Goal: Transaction & Acquisition: Purchase product/service

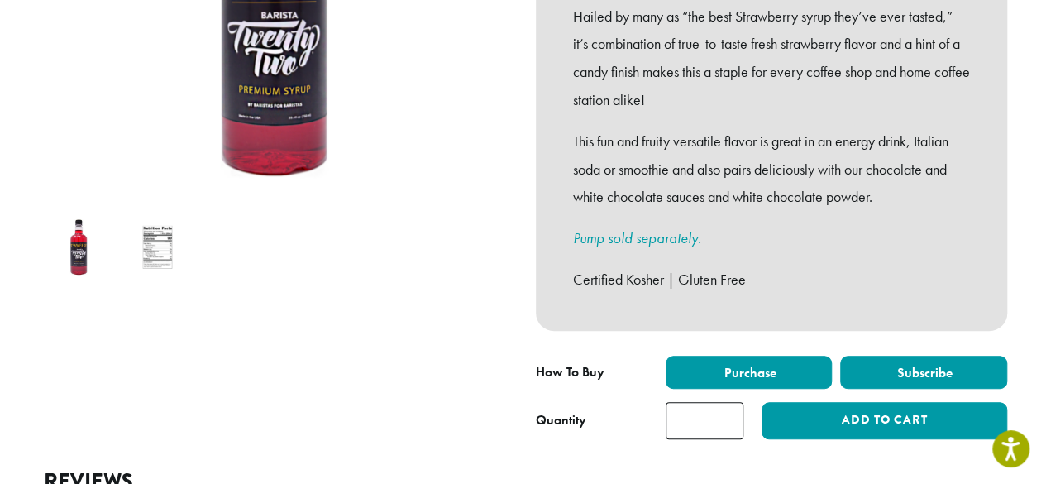
click at [878, 356] on label "Subscribe" at bounding box center [923, 372] width 167 height 33
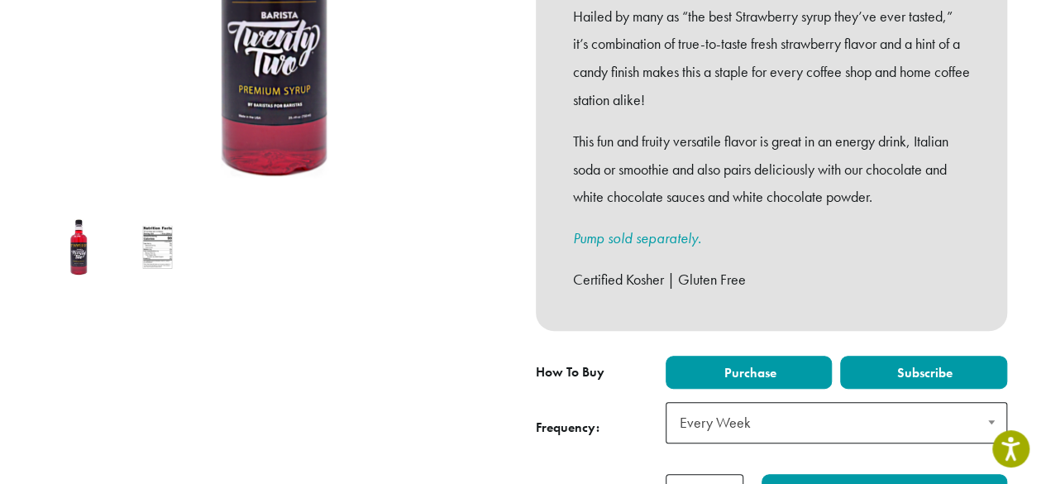
click at [789, 356] on label "Purchase" at bounding box center [749, 372] width 167 height 33
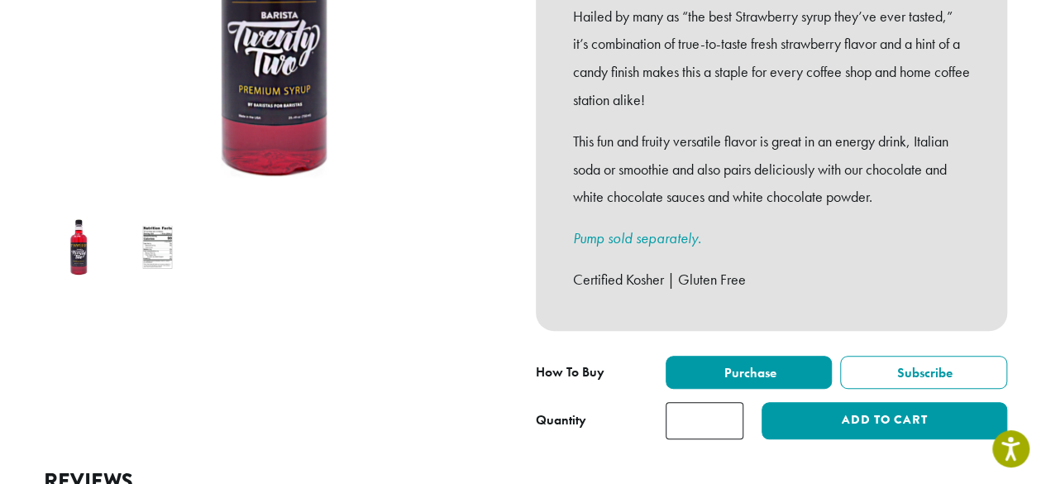
click at [689, 403] on input "*" at bounding box center [705, 420] width 78 height 37
click at [726, 402] on input "*" at bounding box center [705, 420] width 78 height 37
type input "*"
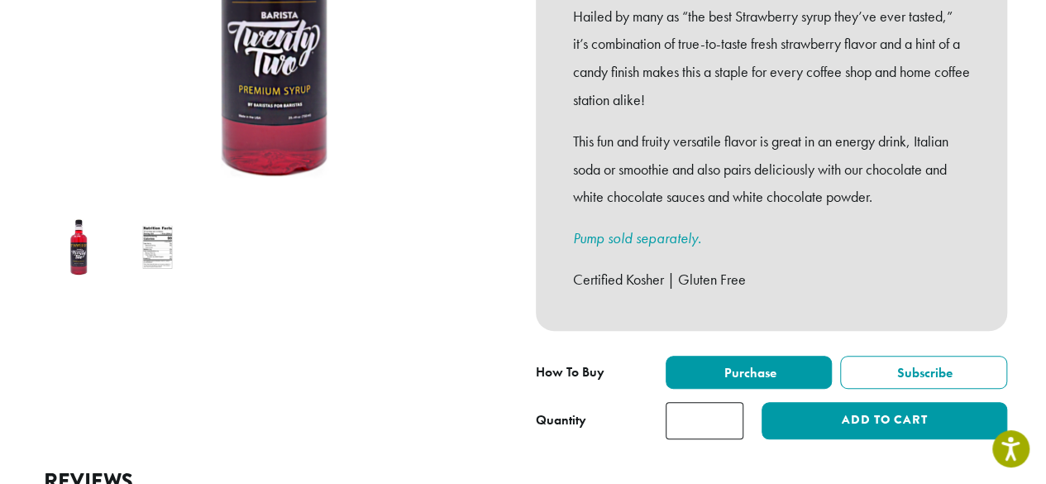
click at [726, 402] on input "*" at bounding box center [705, 420] width 78 height 37
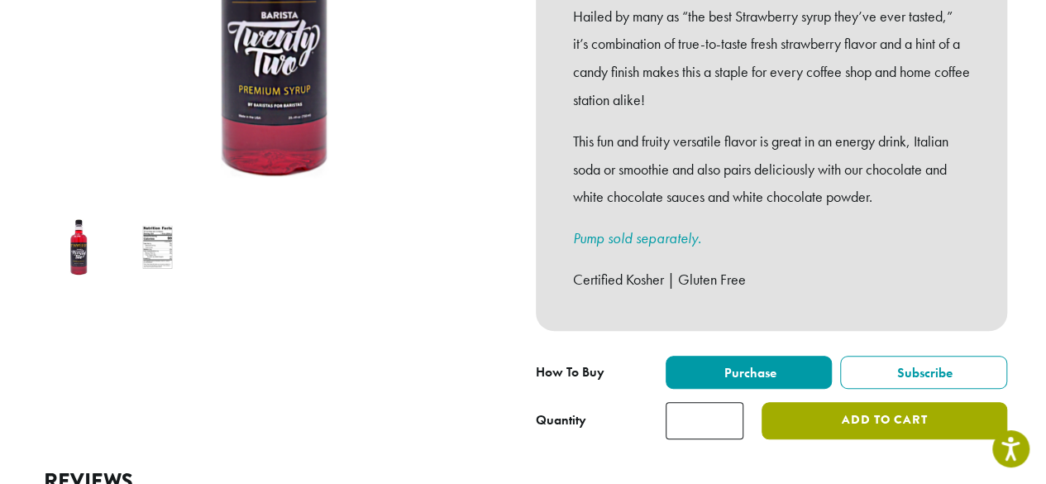
click at [805, 408] on button "Add to cart" at bounding box center [884, 420] width 245 height 37
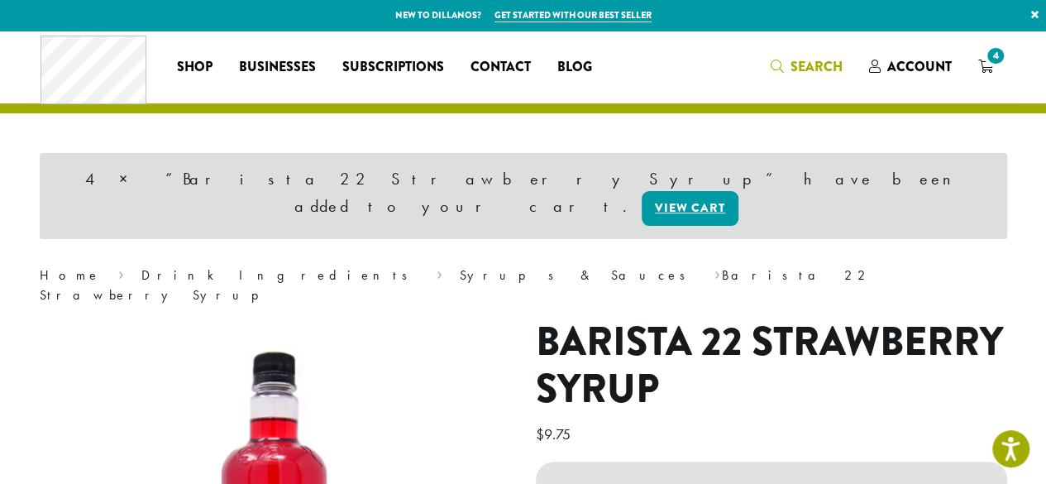
click at [771, 67] on link "Search" at bounding box center [807, 66] width 98 height 27
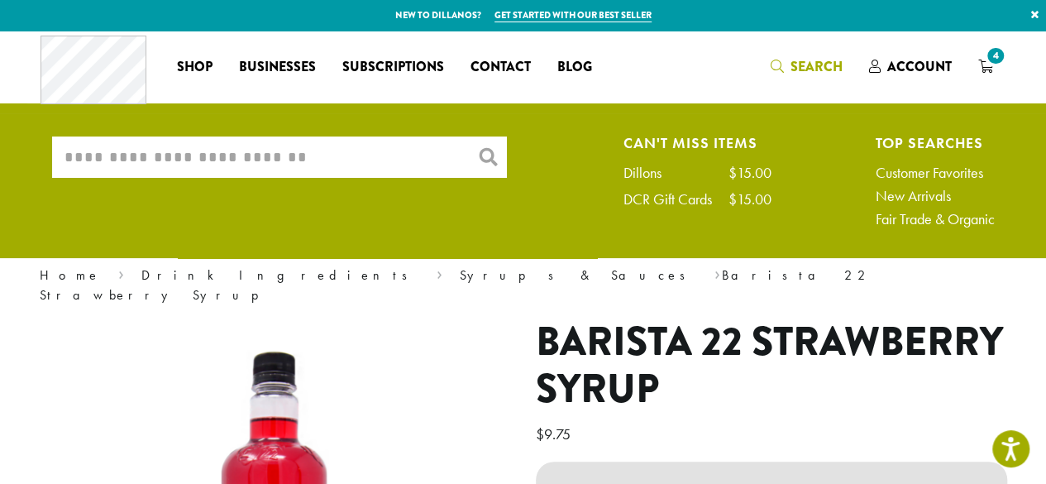
click at [312, 149] on input "What are you searching for?" at bounding box center [279, 156] width 455 height 41
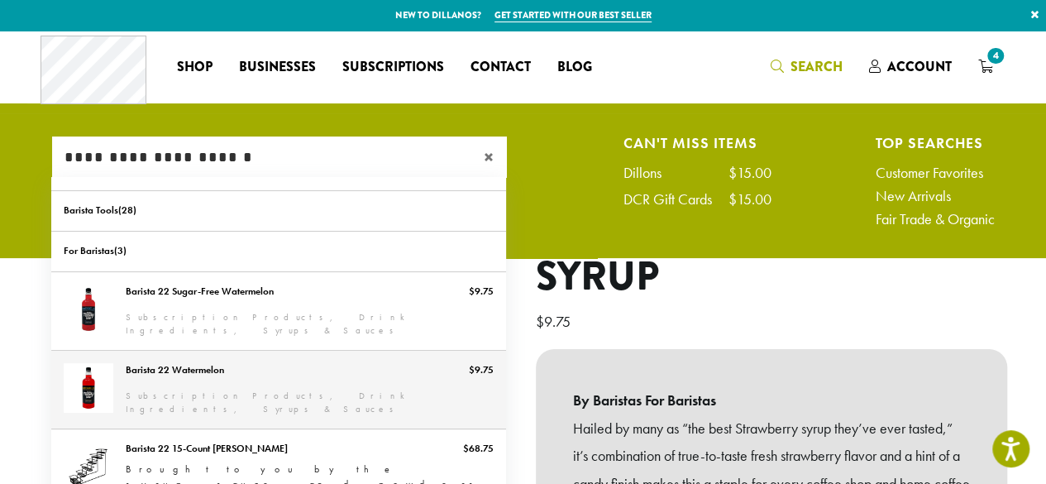
type input "**********"
click at [222, 366] on link "Barista 22 Watermelon" at bounding box center [278, 390] width 455 height 78
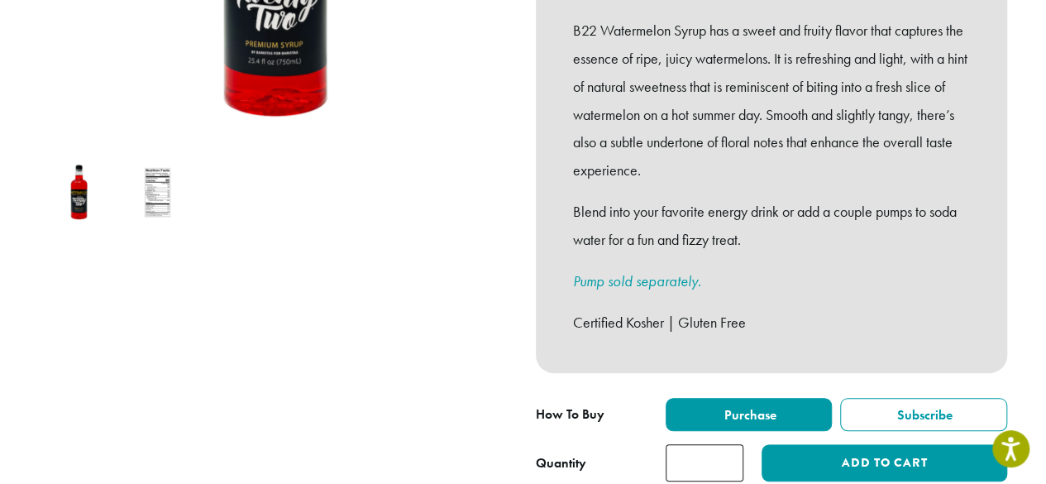
scroll to position [467, 0]
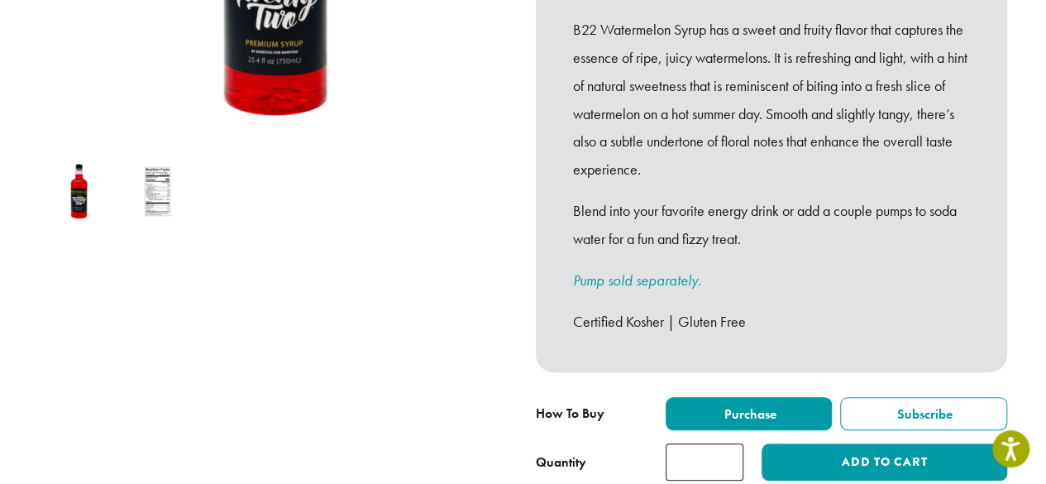
click at [696, 443] on input "*" at bounding box center [705, 461] width 78 height 37
type input "*"
click at [428, 407] on div at bounding box center [275, 110] width 496 height 743
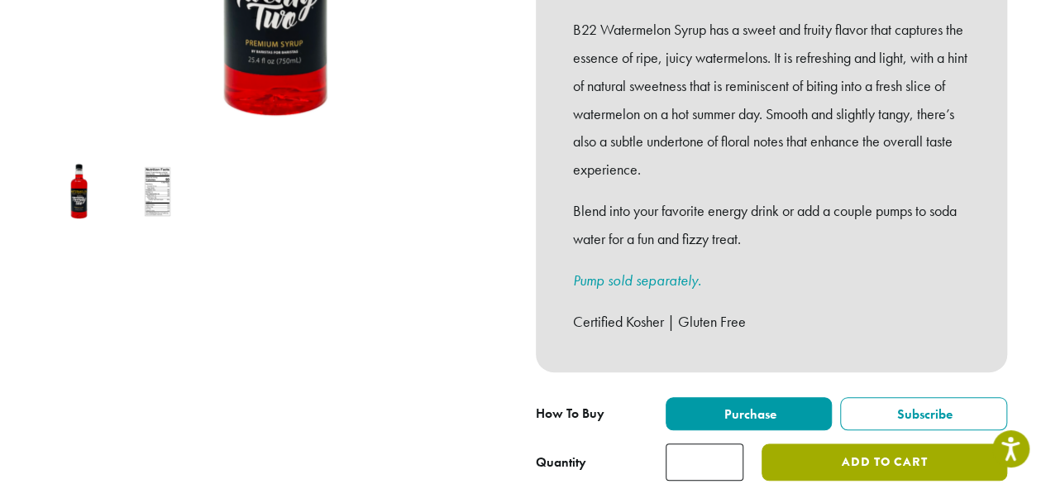
click at [787, 443] on button "Add to cart" at bounding box center [884, 461] width 245 height 37
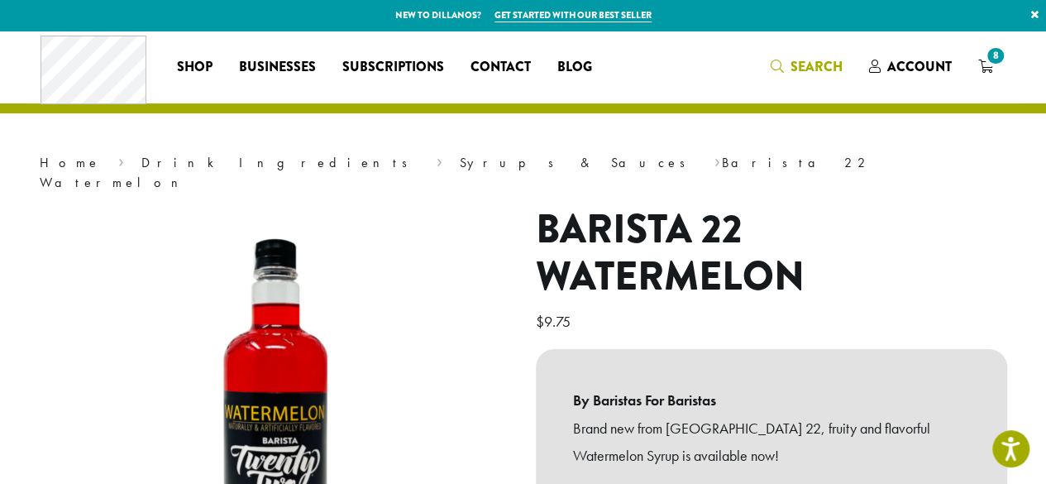
click at [777, 63] on icon "Search" at bounding box center [777, 66] width 13 height 13
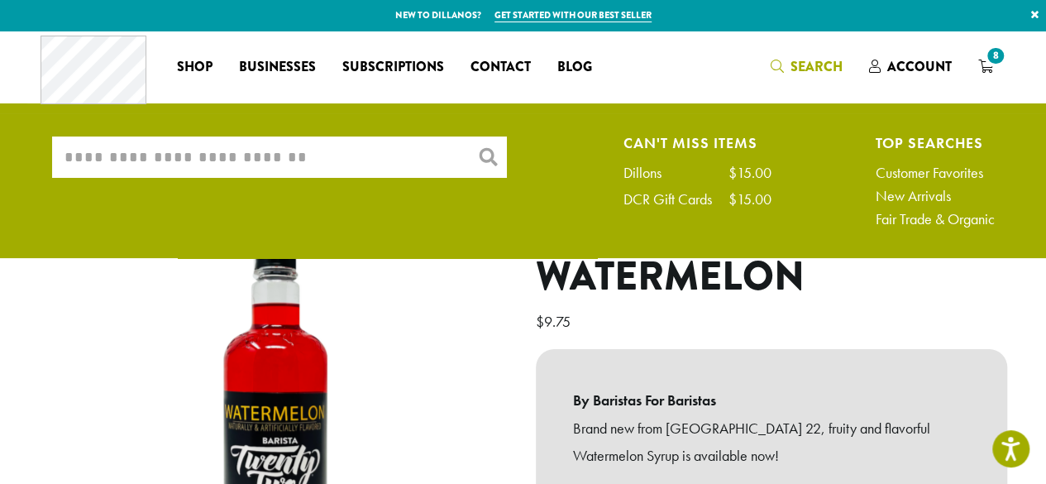
click at [352, 155] on input "What are you searching for?" at bounding box center [279, 156] width 455 height 41
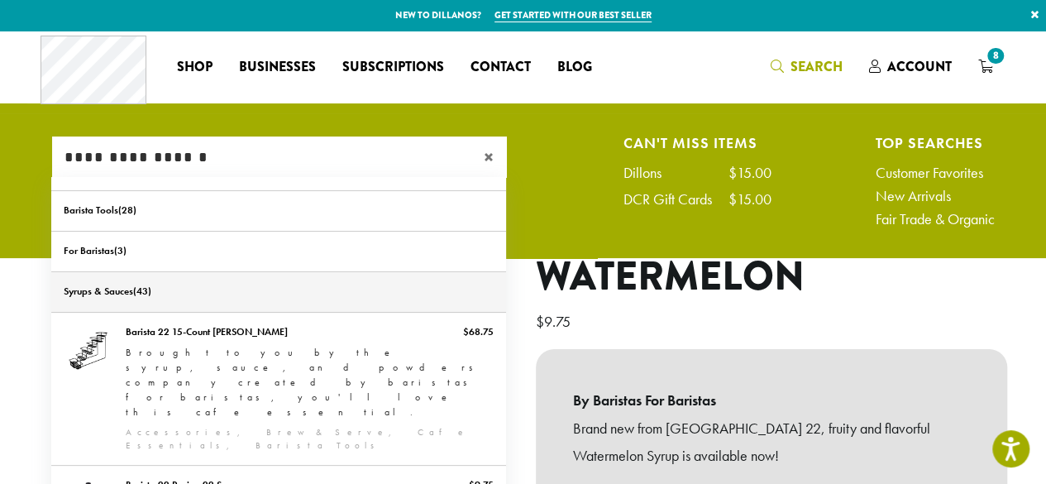
type input "**********"
click at [126, 286] on link "Syrups & Sauces" at bounding box center [278, 292] width 455 height 40
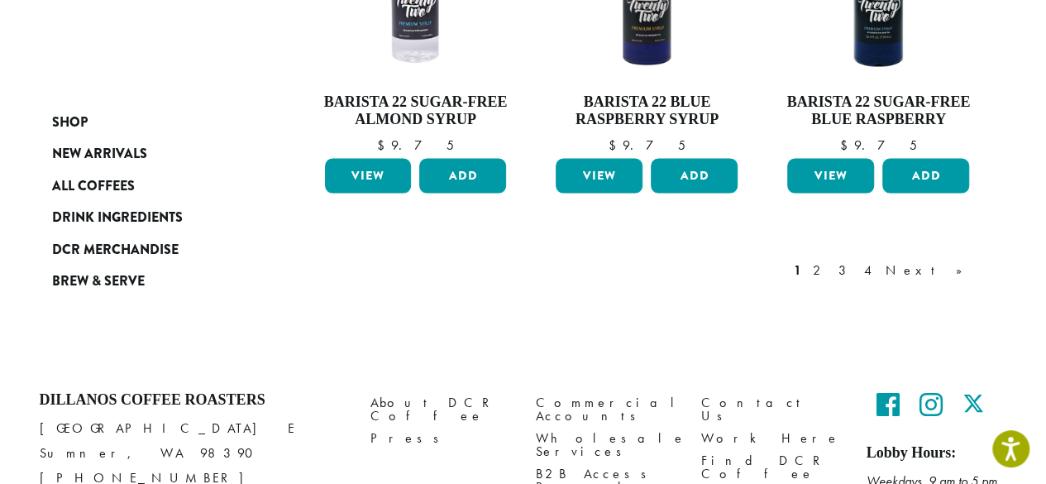
scroll to position [1605, 0]
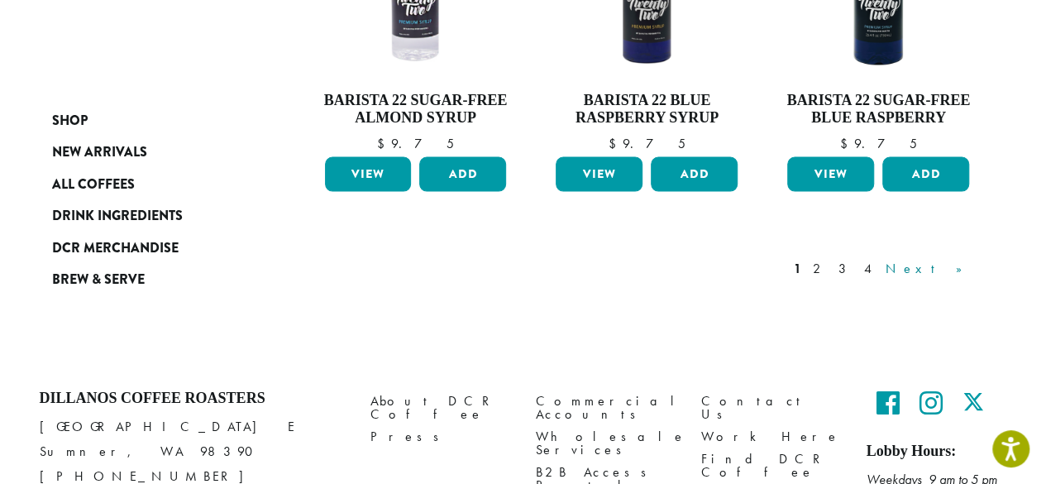
click at [966, 259] on link "Next »" at bounding box center [930, 269] width 95 height 20
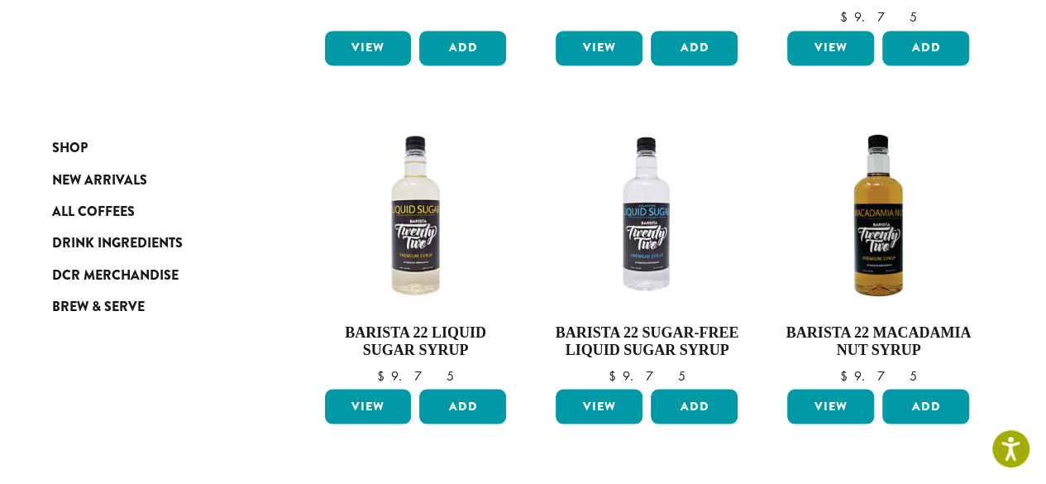
scroll to position [1059, 0]
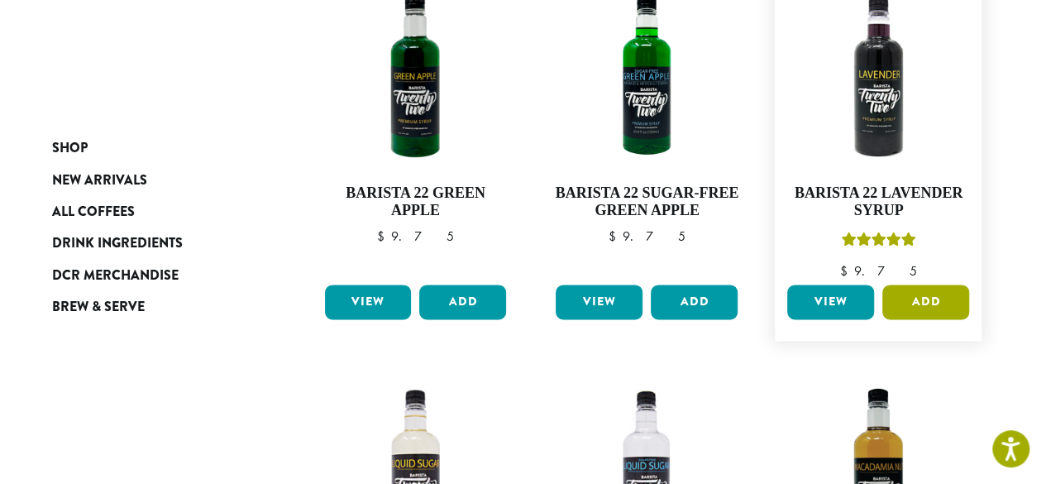
click at [952, 302] on button "Add" at bounding box center [926, 302] width 87 height 35
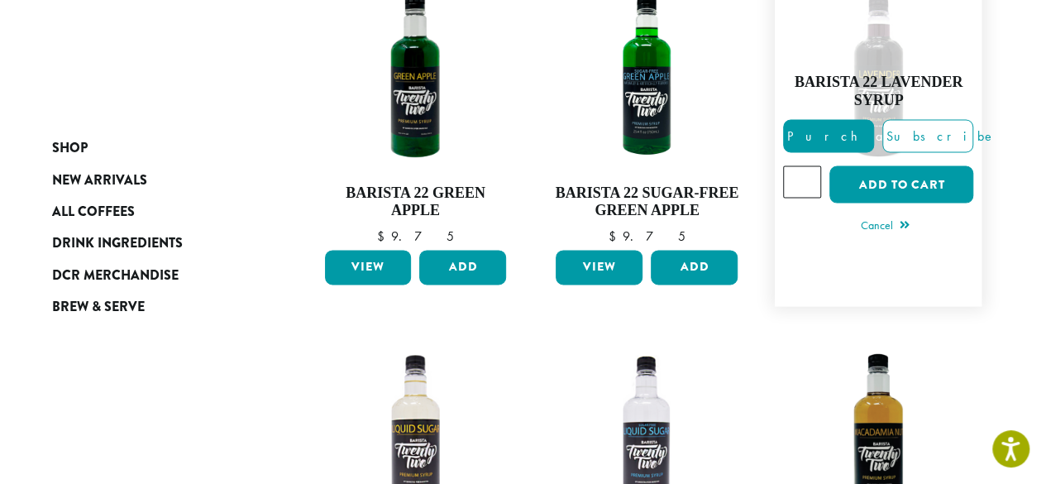
type input "*"
click at [806, 171] on input "*" at bounding box center [802, 180] width 38 height 31
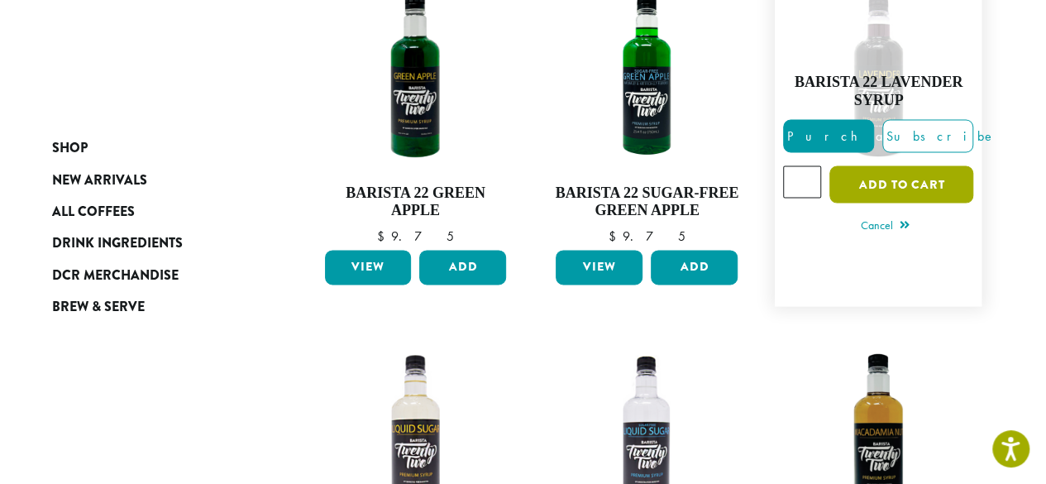
click at [845, 174] on button "Add to cart" at bounding box center [902, 183] width 144 height 37
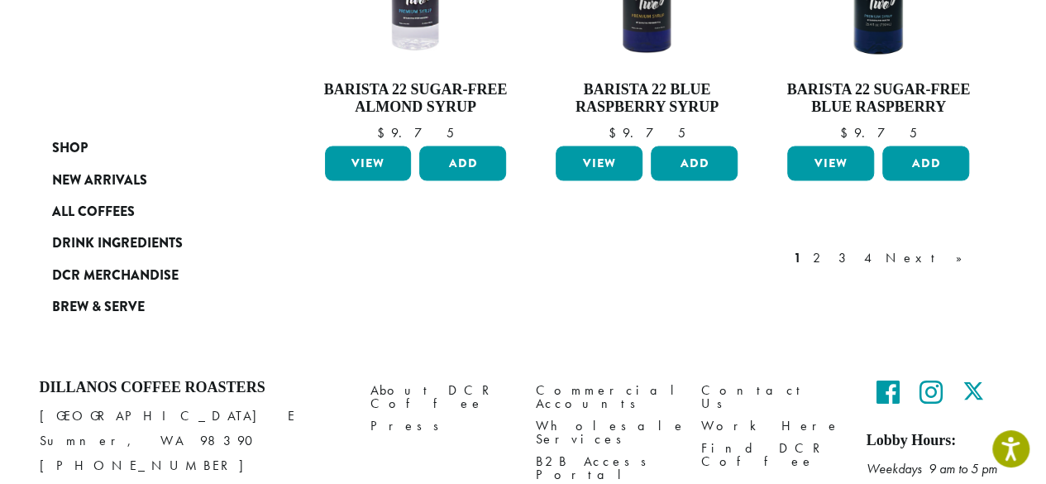
scroll to position [1634, 0]
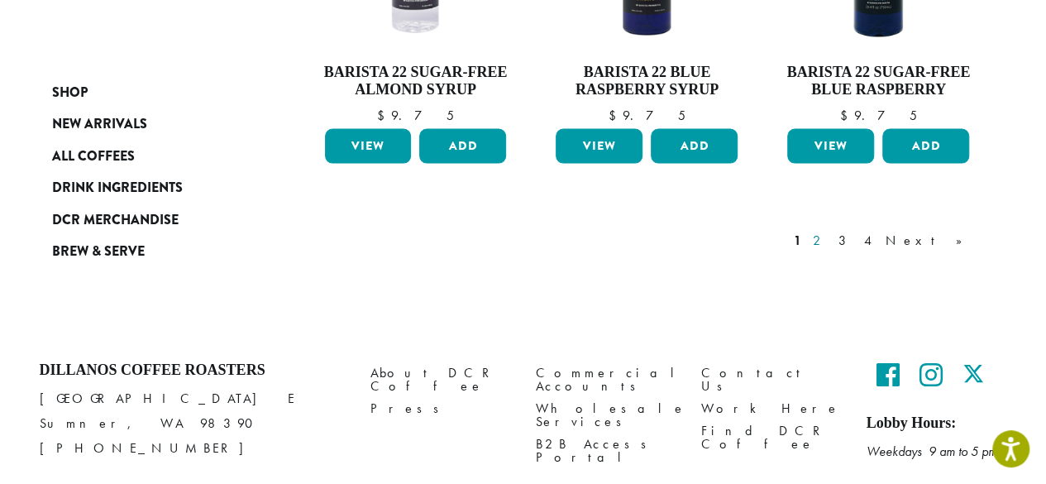
click at [830, 231] on link "2" at bounding box center [820, 241] width 21 height 20
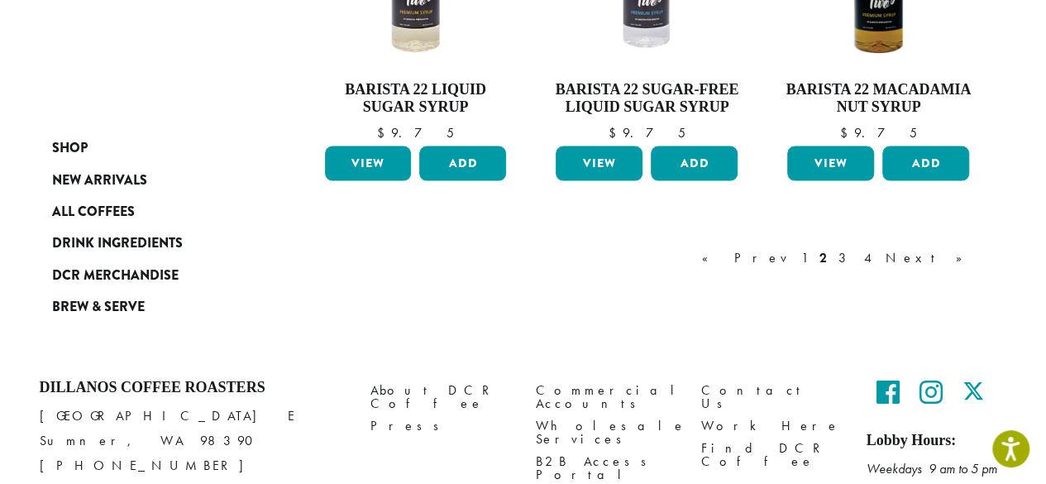
scroll to position [1593, 0]
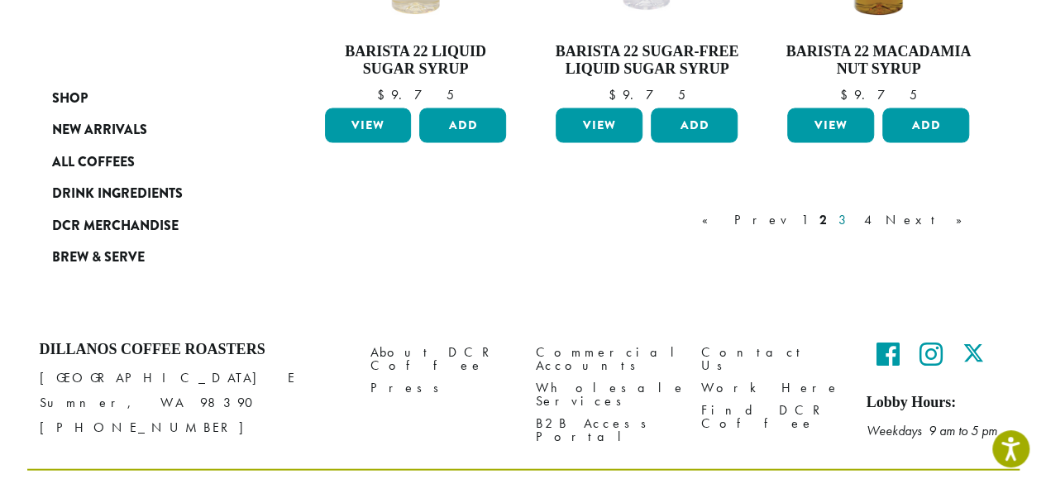
click at [856, 214] on link "3" at bounding box center [845, 220] width 21 height 20
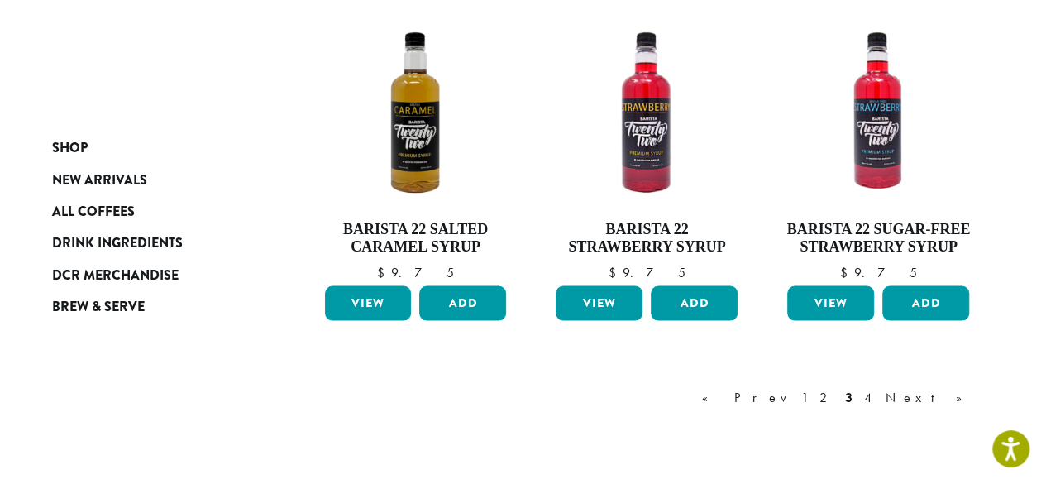
scroll to position [1439, 0]
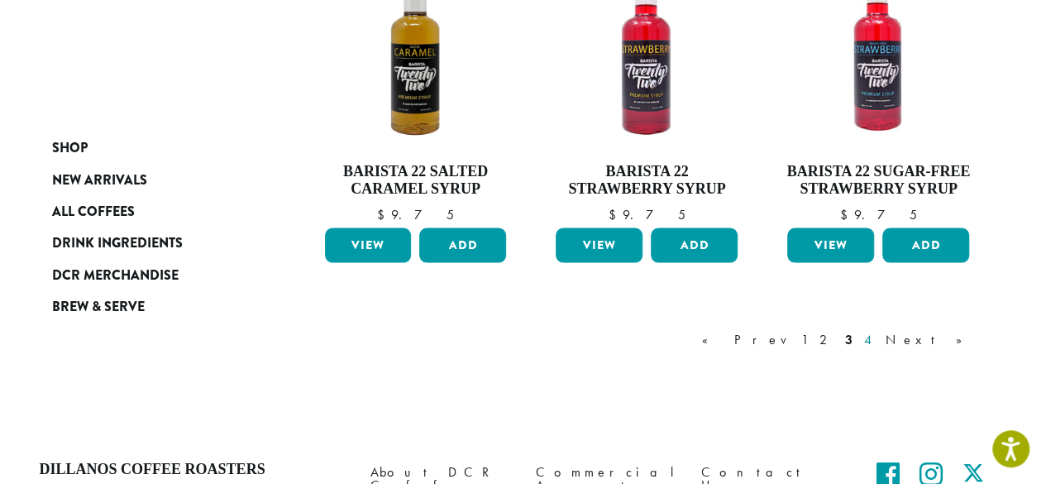
click at [878, 333] on link "4" at bounding box center [869, 339] width 17 height 20
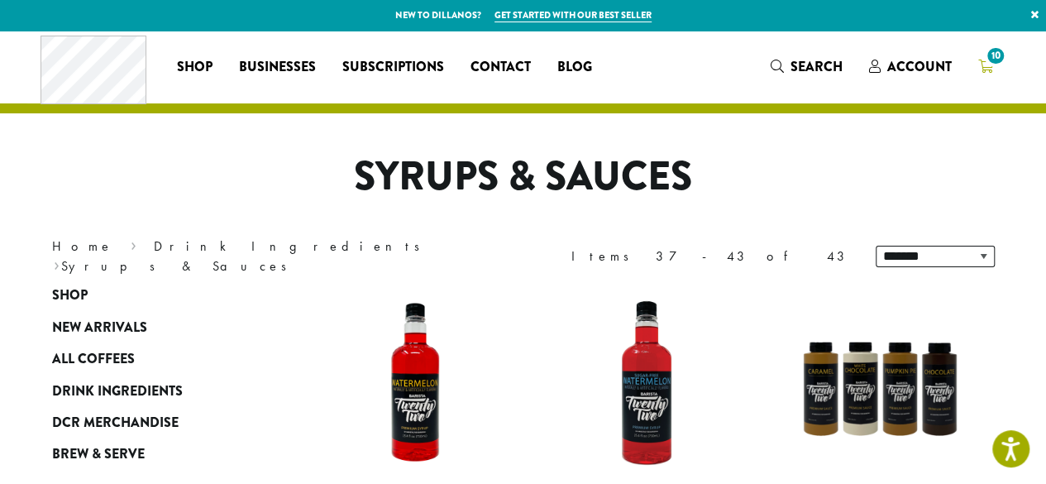
click at [987, 54] on span "10" at bounding box center [995, 56] width 22 height 22
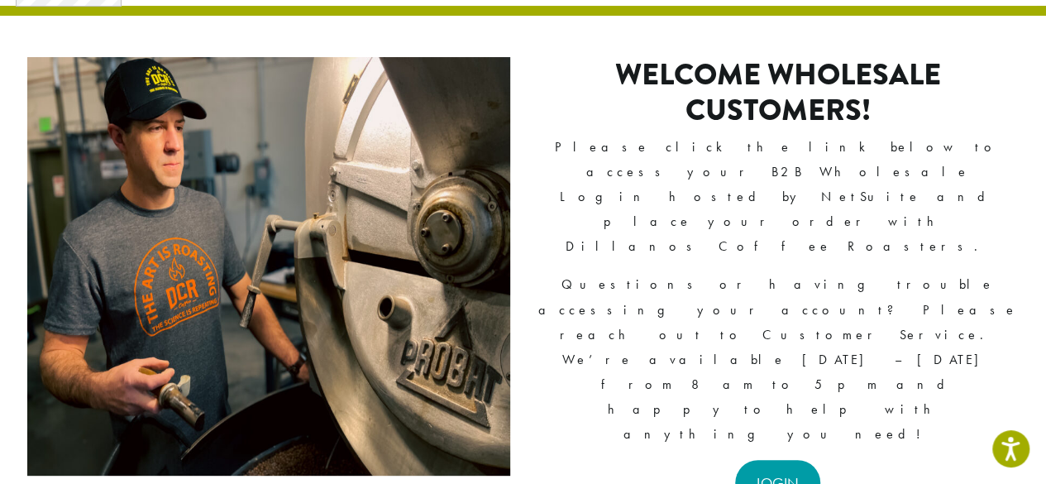
scroll to position [101, 0]
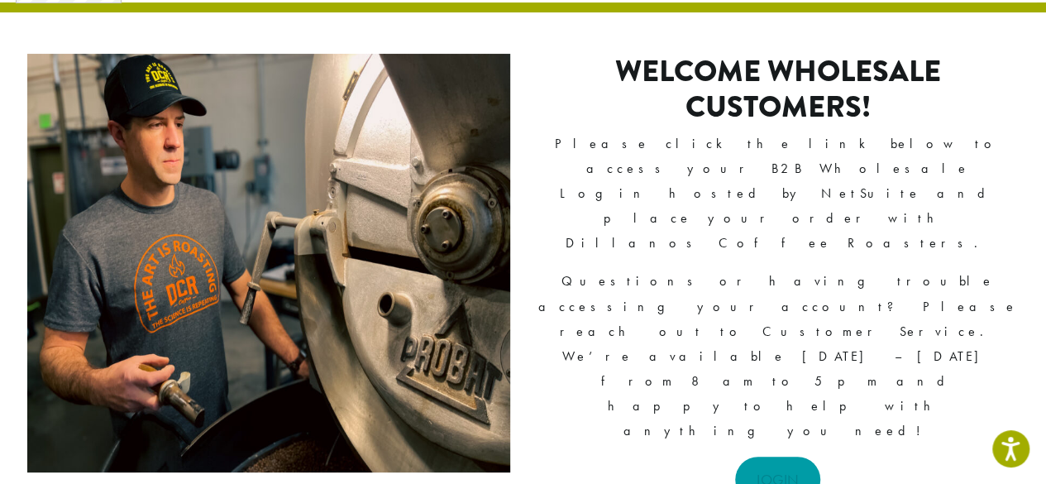
click at [785, 457] on link "LOGIN" at bounding box center [777, 479] width 85 height 45
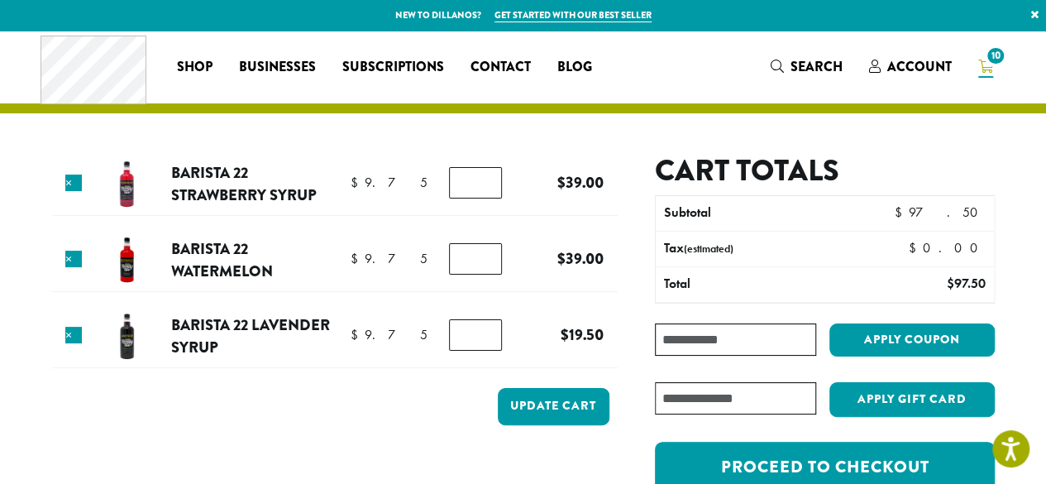
click at [482, 261] on input "*" at bounding box center [475, 258] width 53 height 31
type input "*"
click at [482, 261] on input "*" at bounding box center [475, 258] width 53 height 31
type input "*"
click at [486, 186] on input "*" at bounding box center [475, 182] width 53 height 31
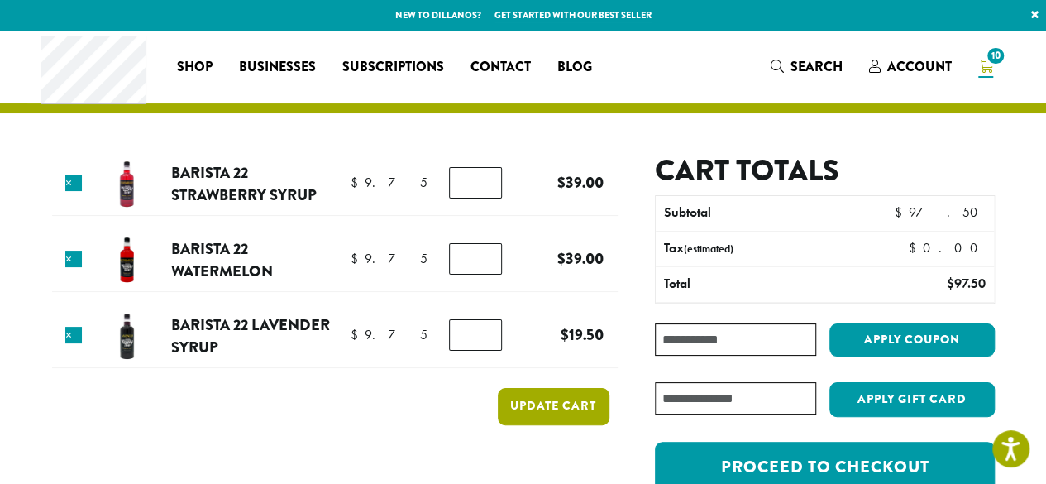
click at [528, 414] on button "Update cart" at bounding box center [554, 406] width 112 height 37
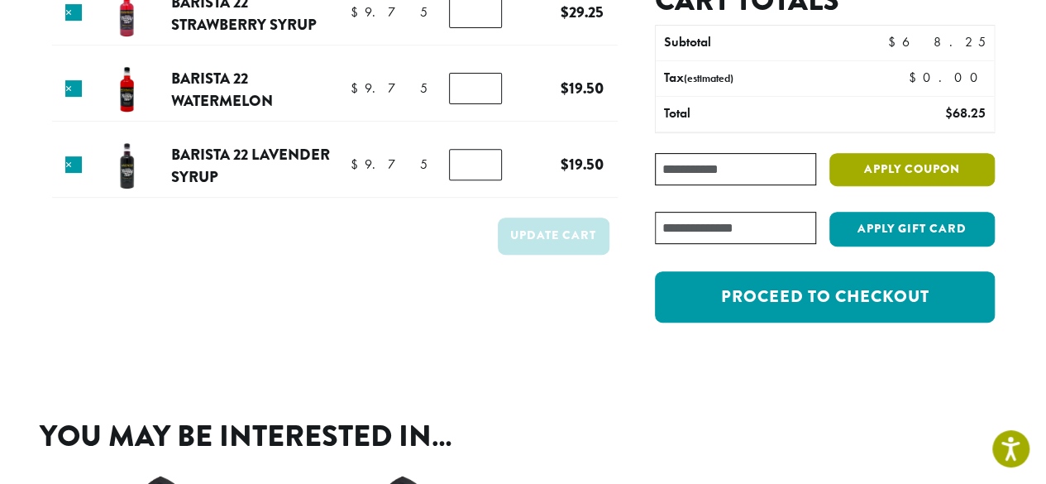
scroll to position [251, 0]
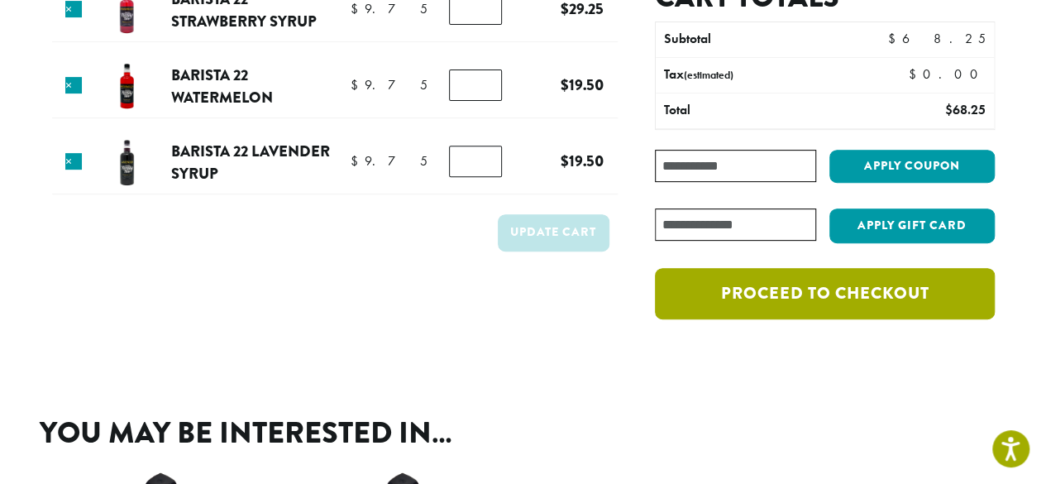
click at [868, 304] on link "Proceed to checkout" at bounding box center [824, 293] width 339 height 51
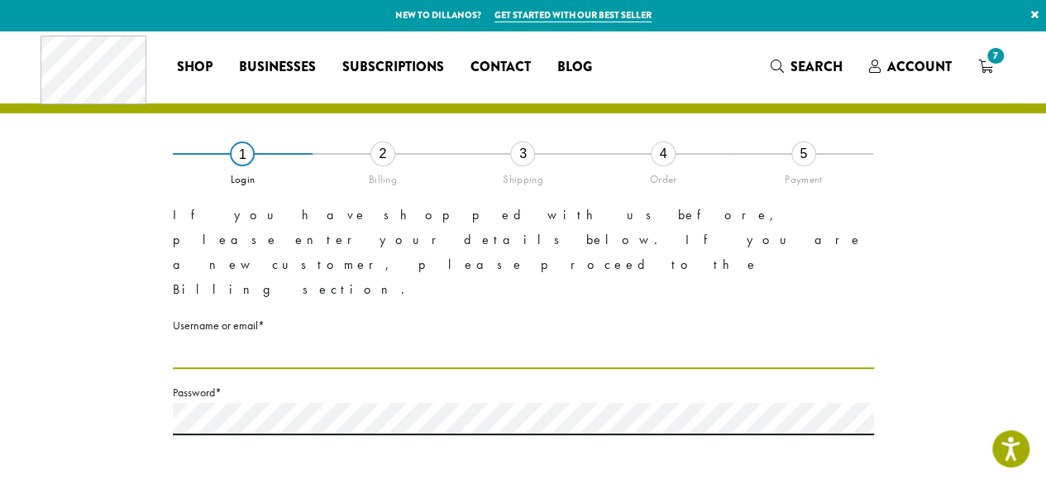
click at [268, 337] on input "Username or email * Required" at bounding box center [523, 353] width 701 height 32
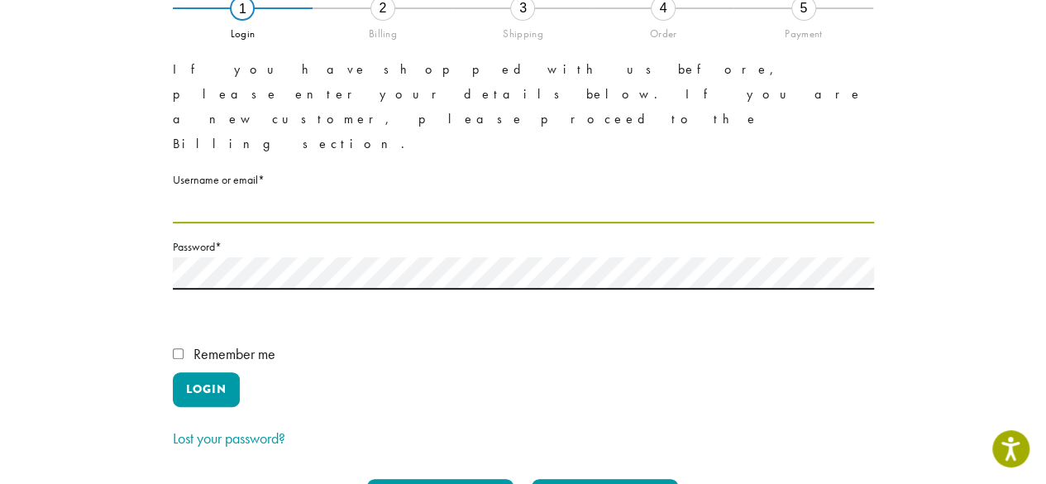
scroll to position [146, 0]
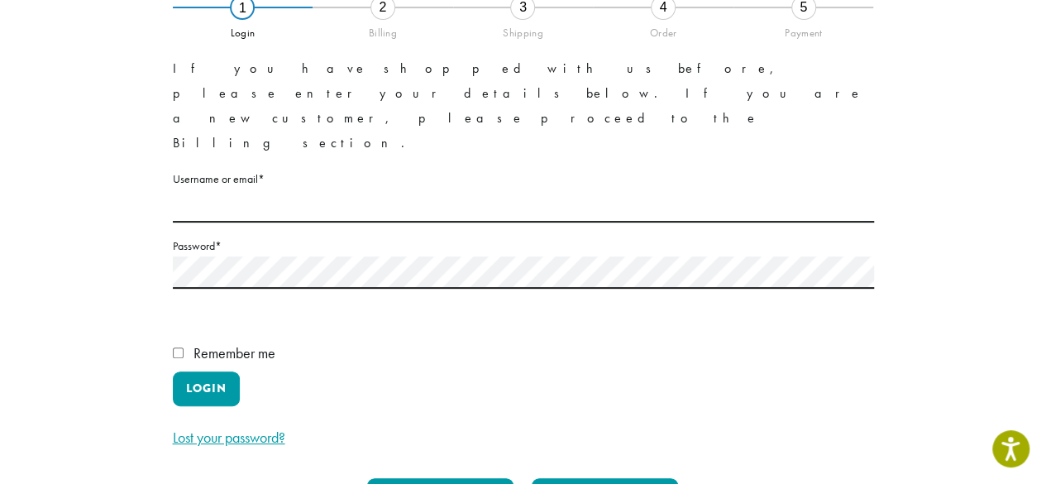
click at [237, 428] on link "Lost your password?" at bounding box center [229, 437] width 112 height 19
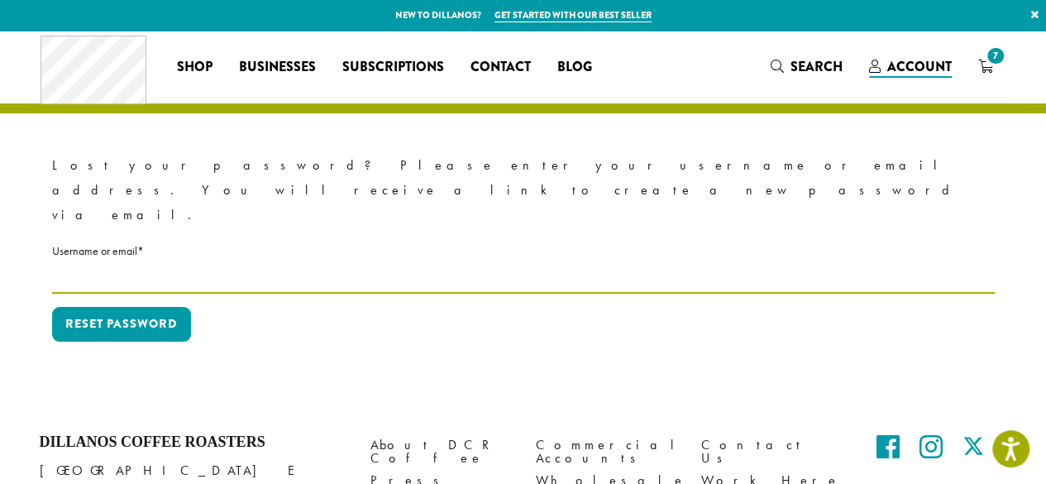
click at [150, 261] on input "Username or email * Required" at bounding box center [523, 277] width 943 height 32
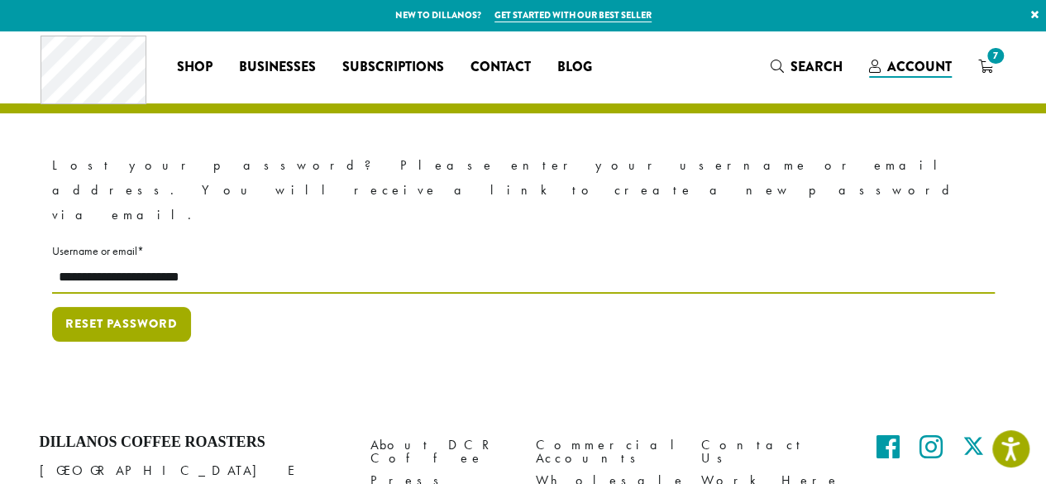
type input "**********"
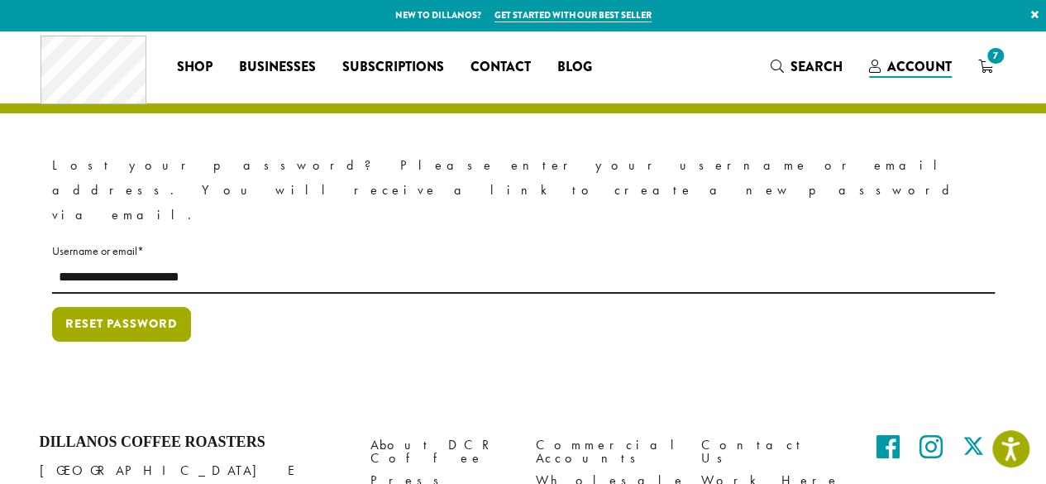
click at [159, 307] on button "Reset password" at bounding box center [121, 324] width 139 height 35
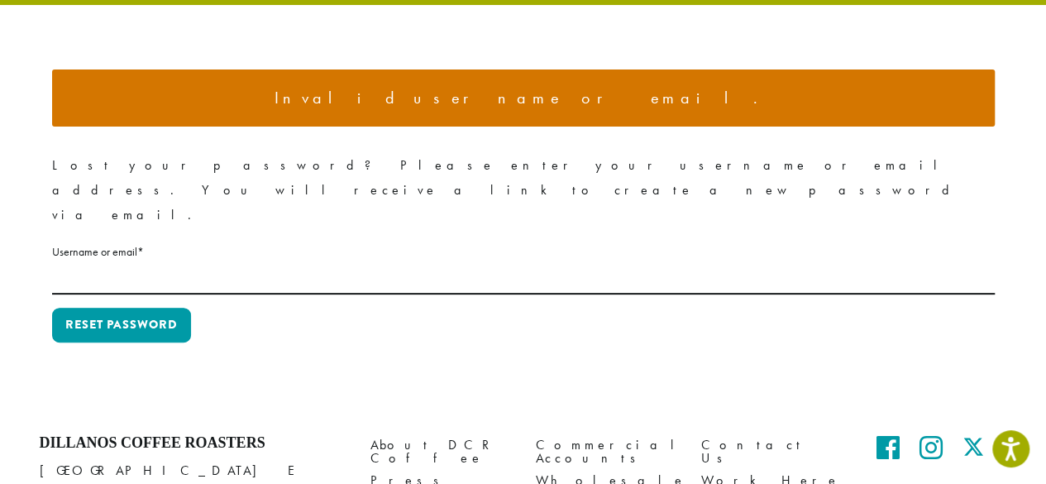
scroll to position [109, 0]
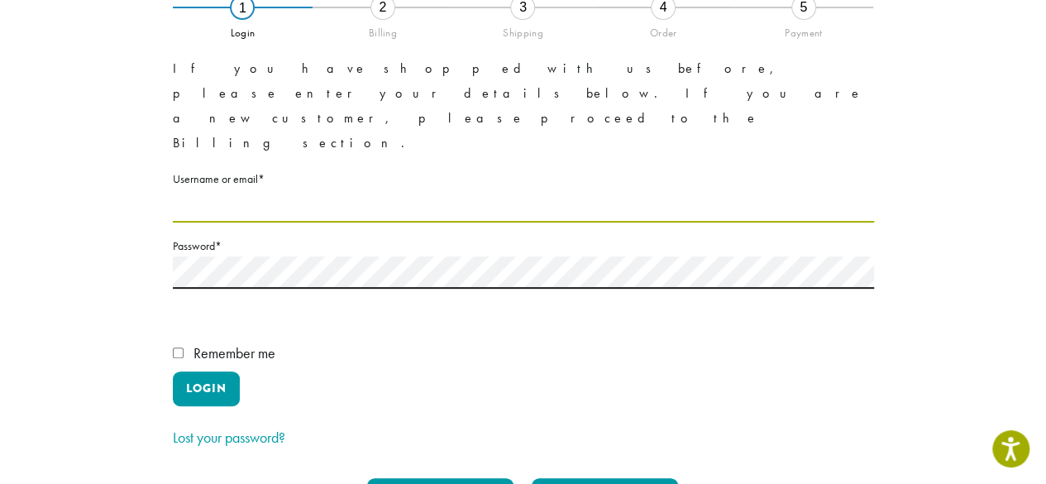
click at [251, 190] on input "Username or email * Required" at bounding box center [523, 206] width 701 height 32
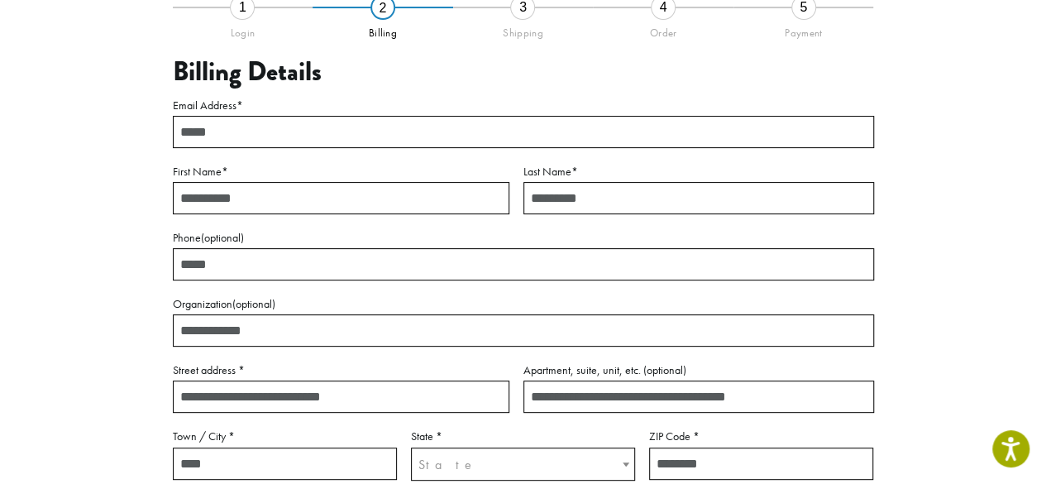
click at [392, 127] on input "Email Address *" at bounding box center [523, 132] width 701 height 32
type input "**********"
type input "*****"
type input "******"
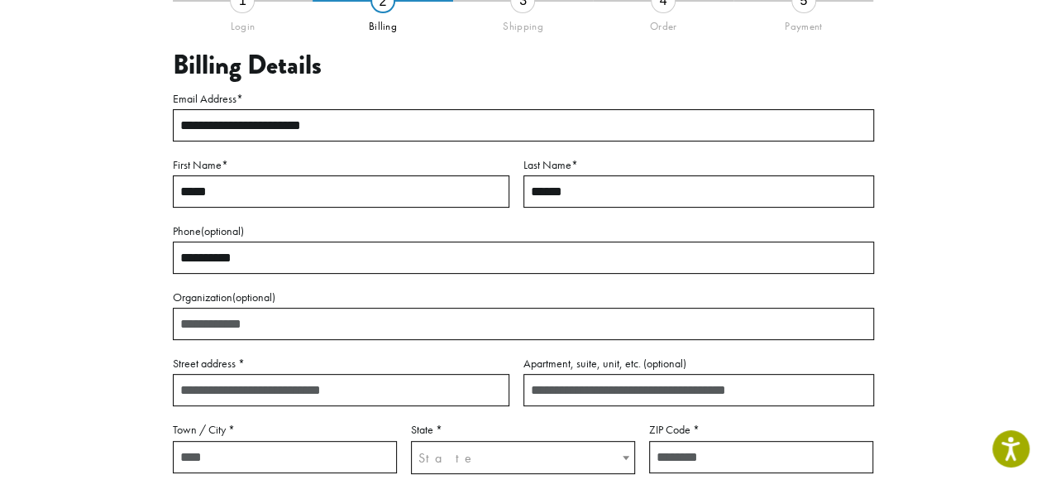
type input "**********"
click at [322, 326] on input "Organization (optional)" at bounding box center [523, 324] width 701 height 32
type input "**********"
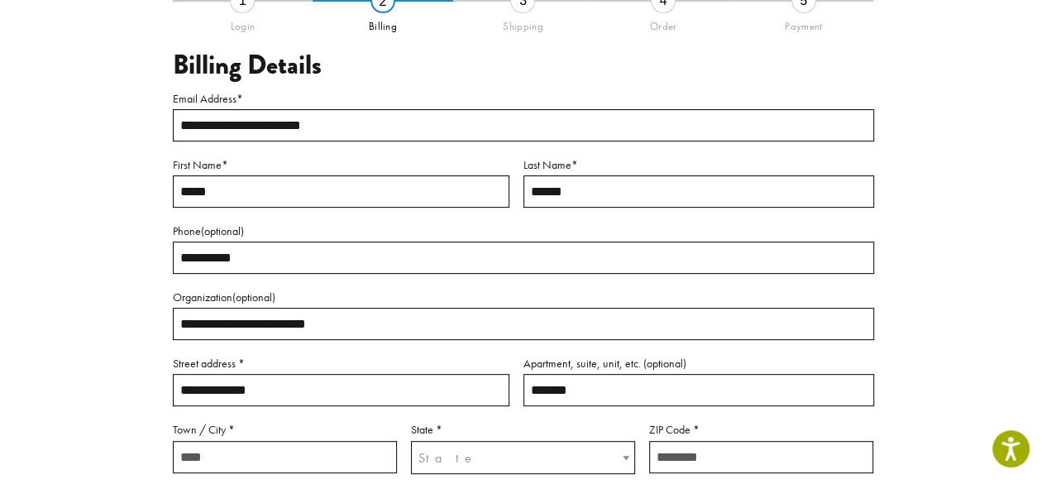
type input "*******"
type input "**********"
select select "**"
type input "**********"
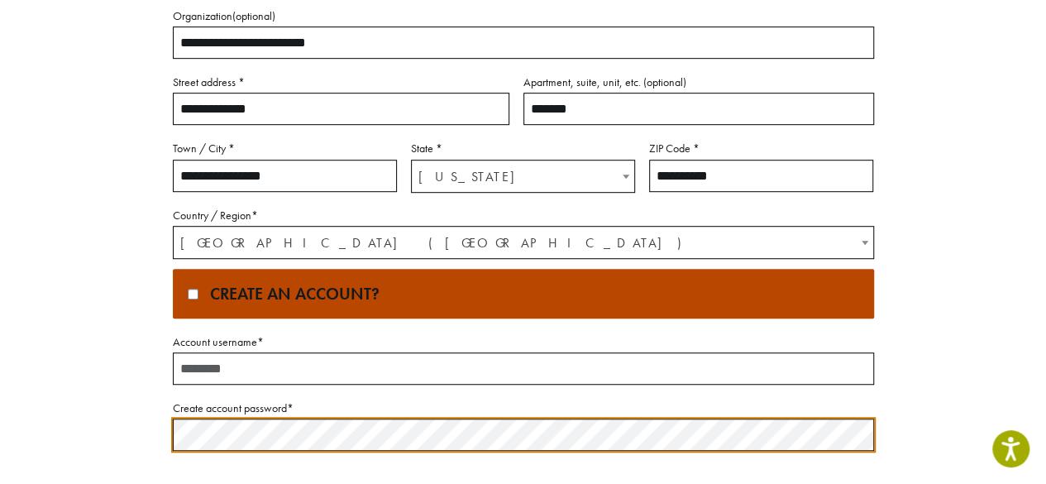
click at [238, 364] on input "Account username *" at bounding box center [523, 368] width 701 height 32
type input "**********"
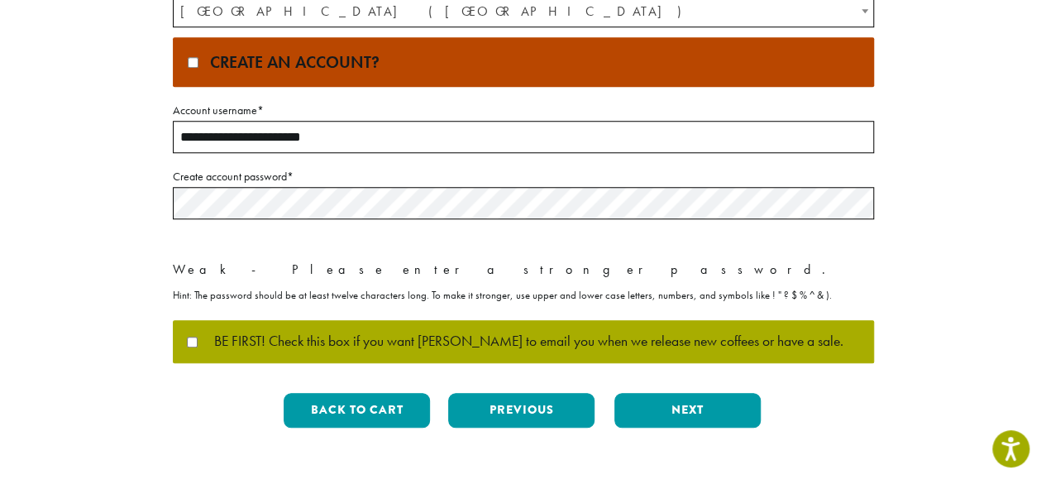
scroll to position [670, 0]
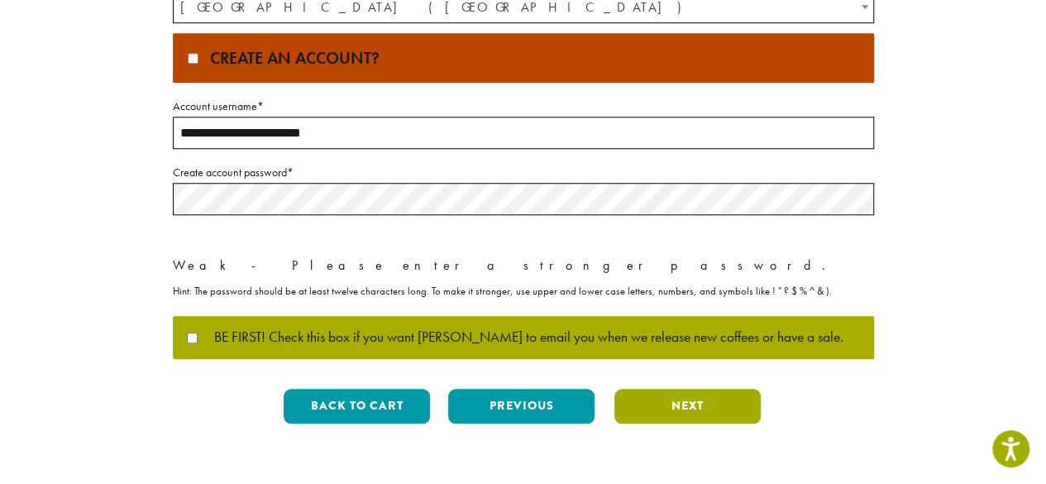
click at [627, 395] on button "Next" at bounding box center [688, 406] width 146 height 35
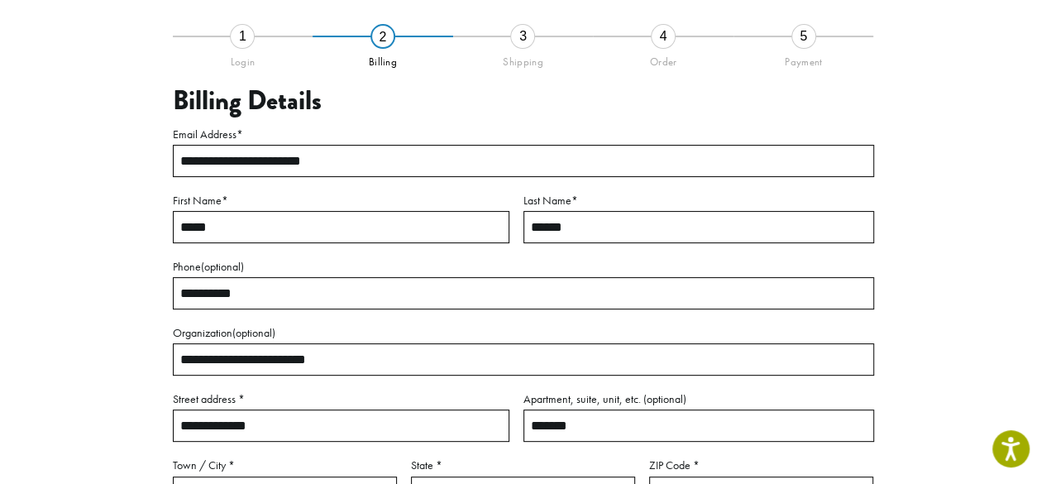
scroll to position [94, 0]
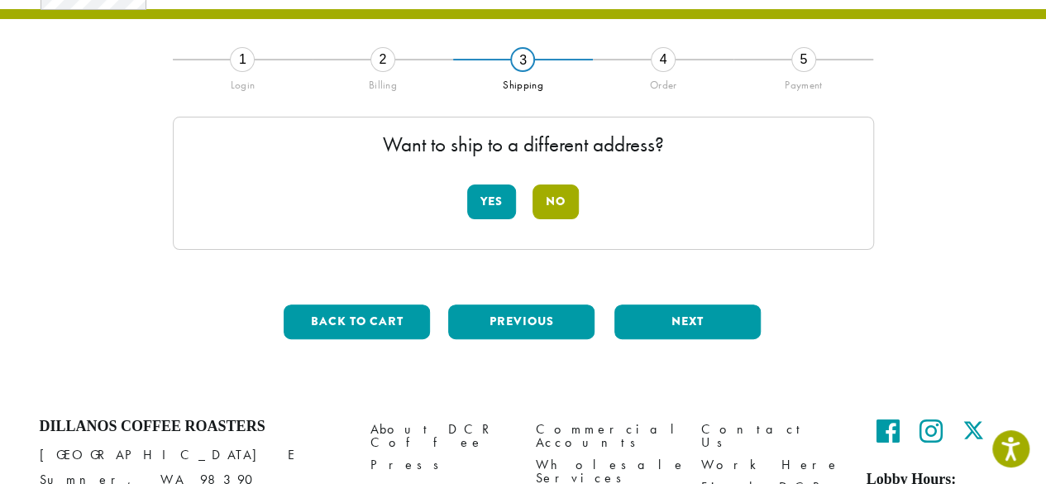
click at [554, 203] on button "No" at bounding box center [556, 201] width 46 height 35
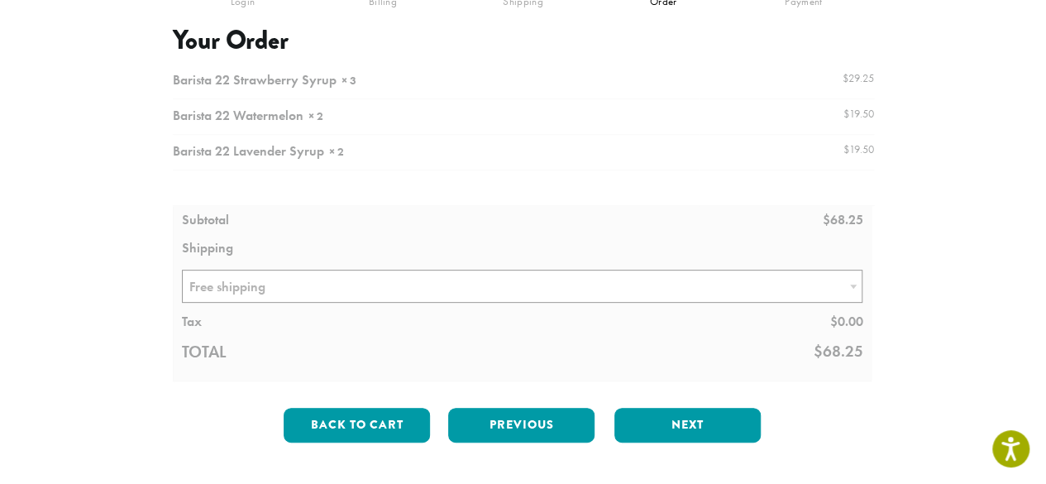
scroll to position [187, 0]
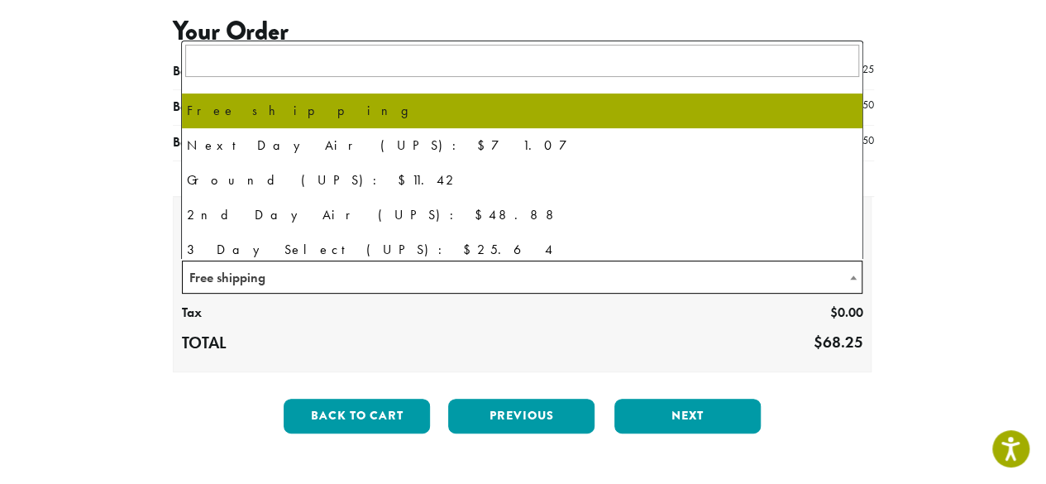
click at [780, 268] on span "Free shipping" at bounding box center [523, 277] width 680 height 32
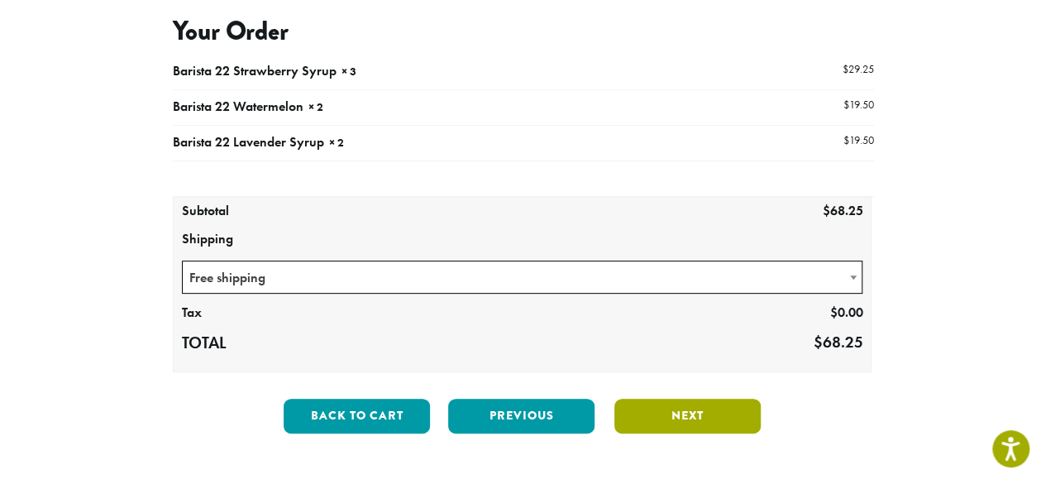
click at [659, 404] on button "Next" at bounding box center [688, 416] width 146 height 35
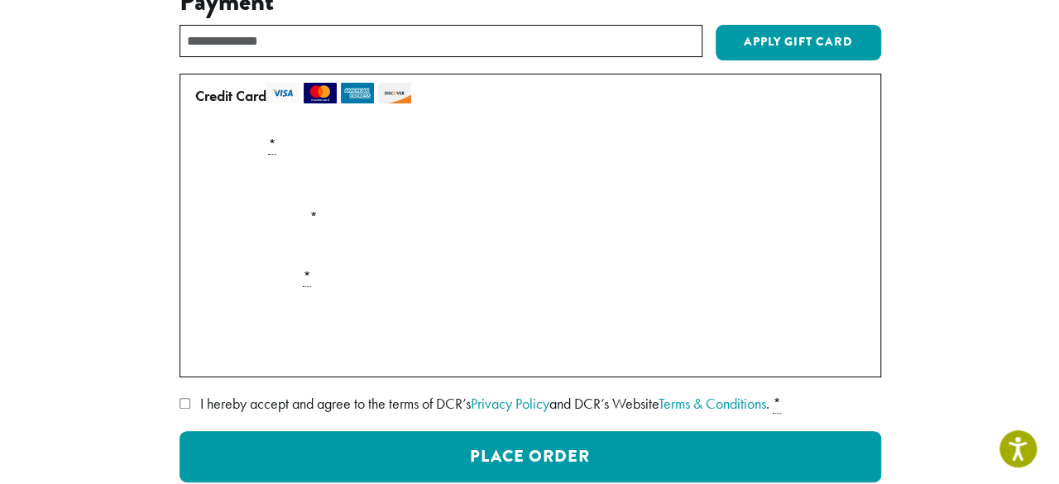
scroll to position [246, 0]
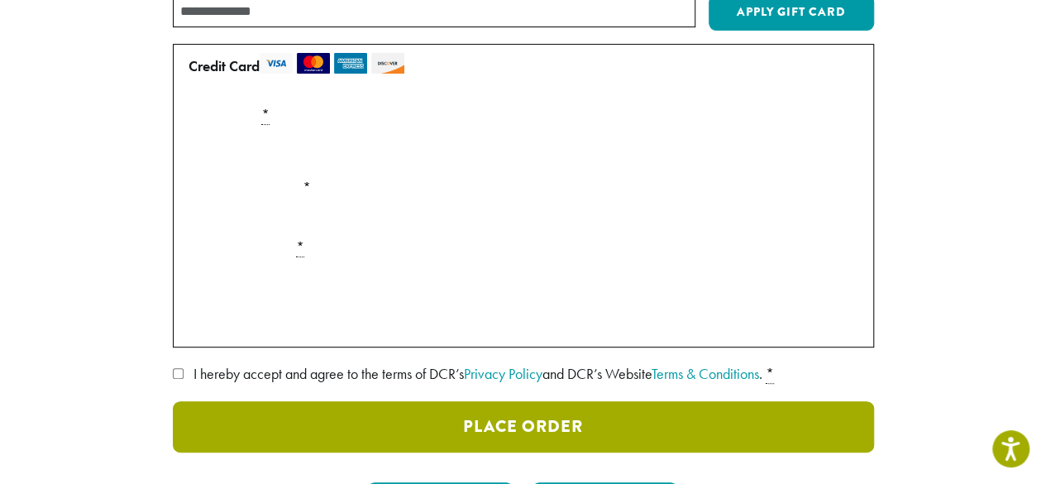
click at [397, 427] on button "Place Order" at bounding box center [523, 426] width 701 height 51
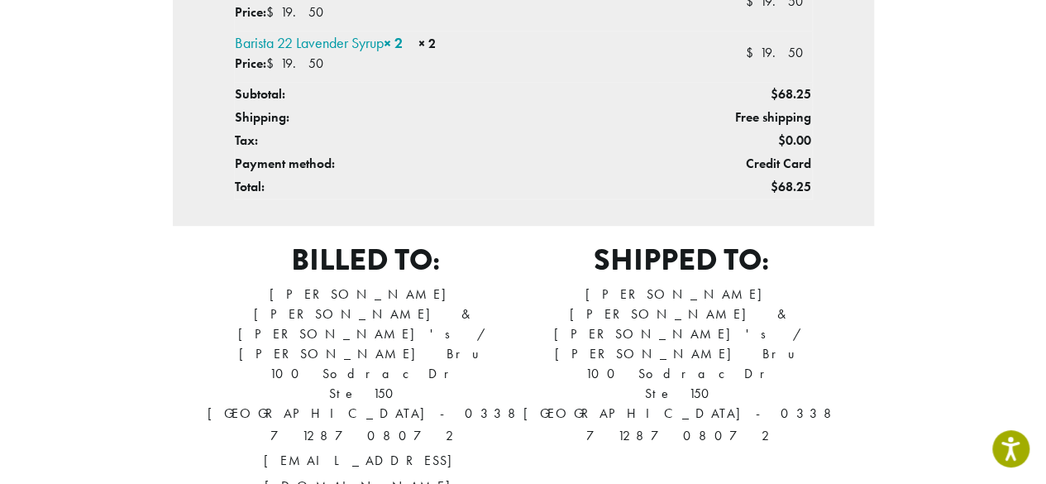
scroll to position [809, 0]
